Goal: Entertainment & Leisure: Browse casually

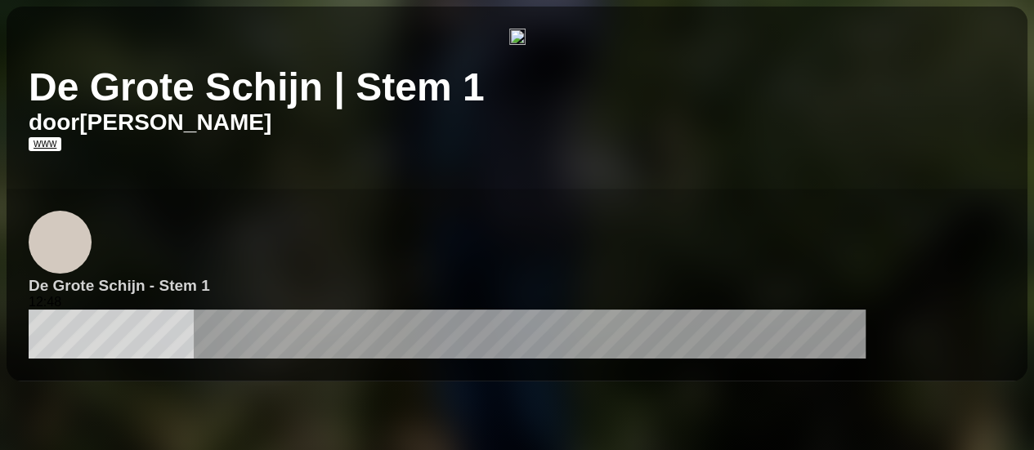
click at [526, 48] on img "1 / 1" at bounding box center [517, 39] width 16 height 20
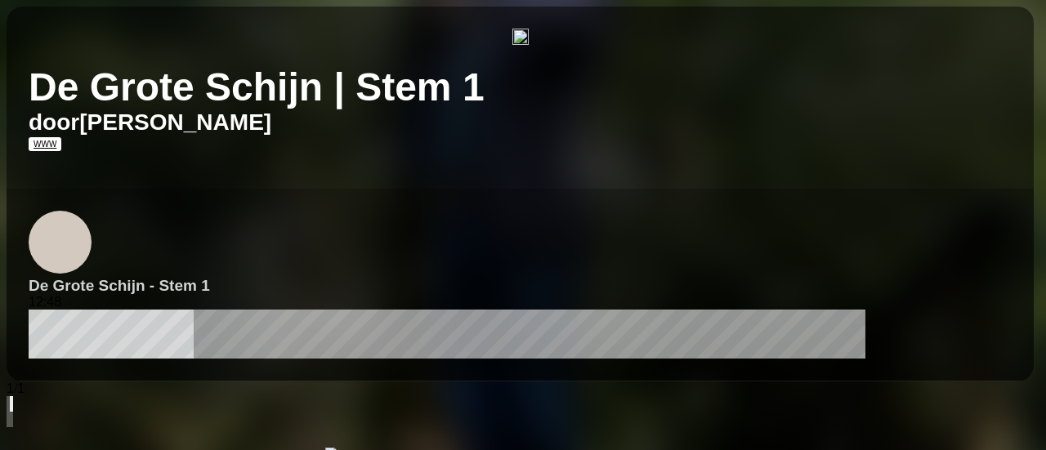
click at [338, 448] on img at bounding box center [331, 454] width 13 height 13
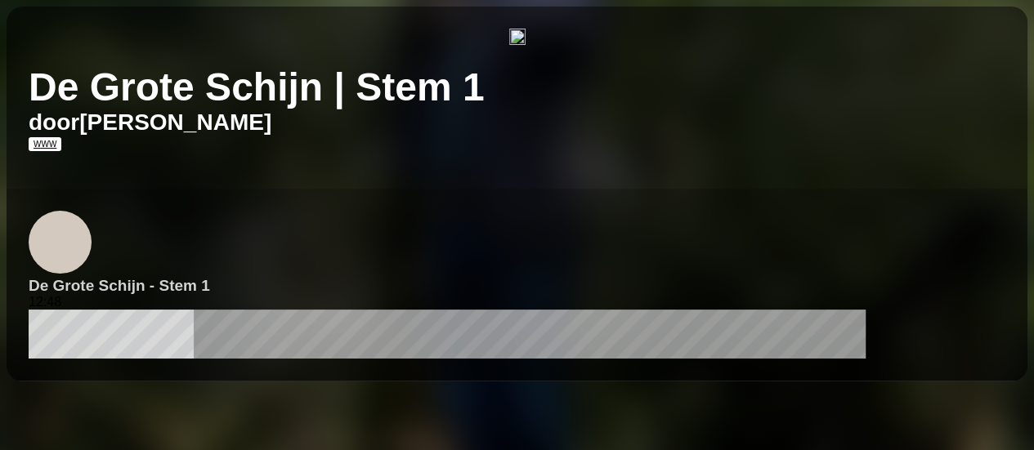
click at [509, 48] on img "1 / 1" at bounding box center [517, 39] width 16 height 20
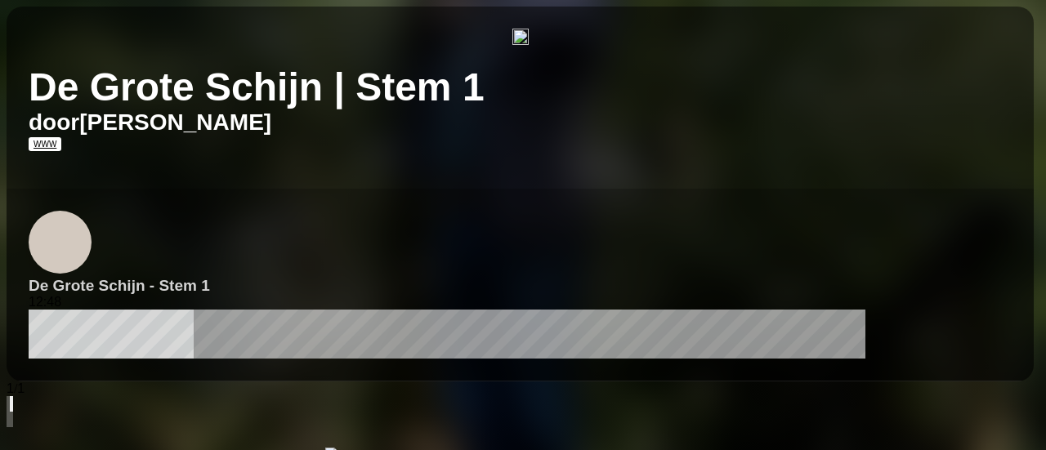
click at [27, 412] on icon at bounding box center [21, 417] width 11 height 11
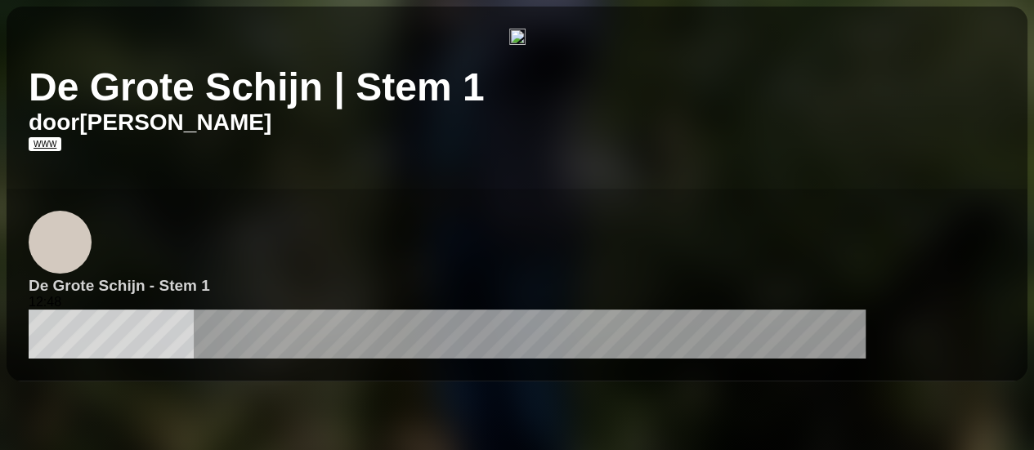
click at [1024, 22] on div "De Grote Schijn | Stem 1 door" at bounding box center [517, 98] width 1021 height 182
